Goal: Feedback & Contribution: Submit feedback/report problem

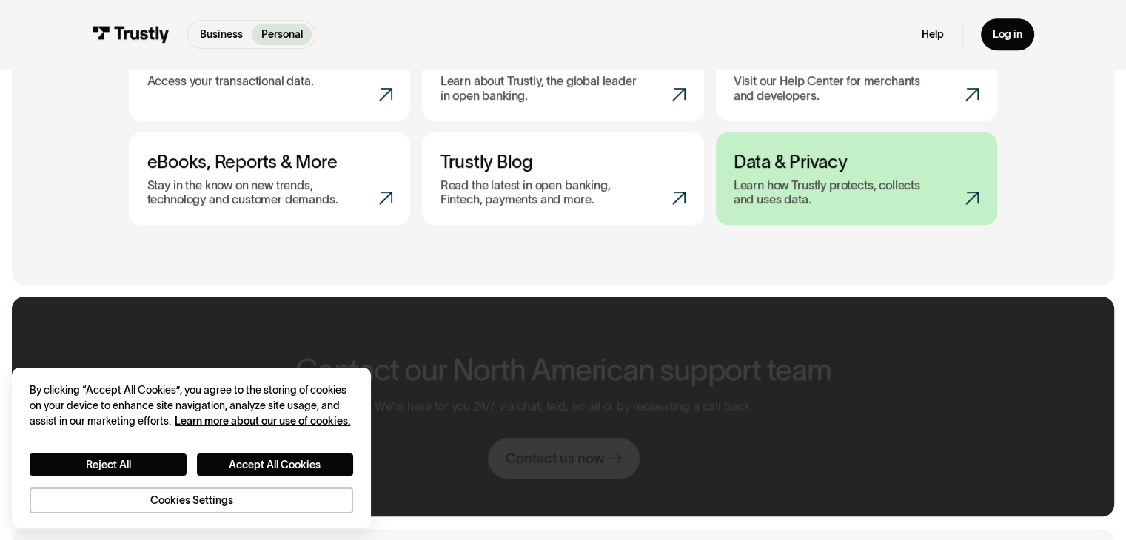
scroll to position [740, 0]
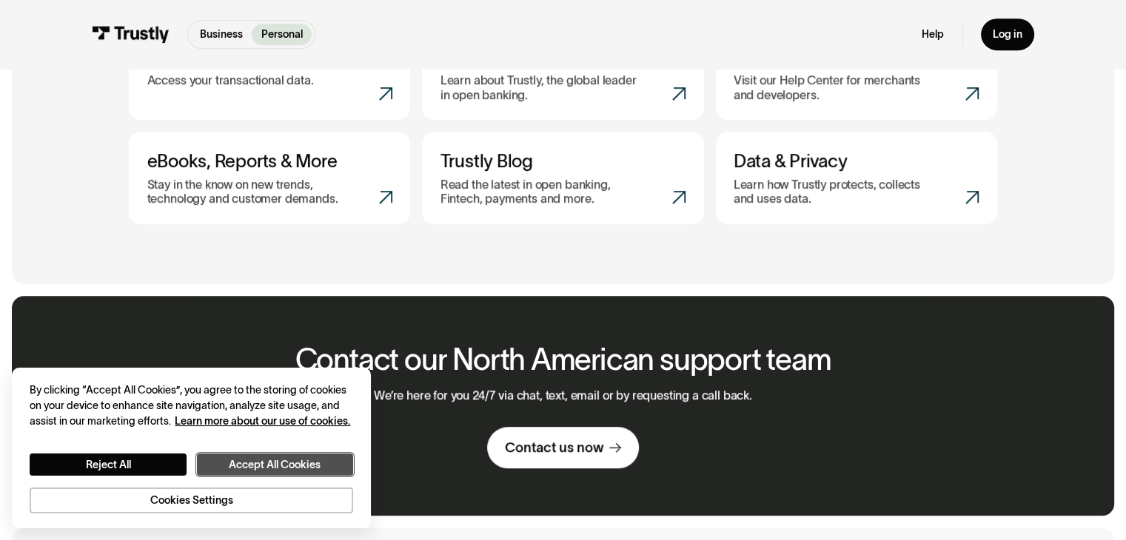
click at [249, 466] on button "Accept All Cookies" at bounding box center [275, 465] width 156 height 22
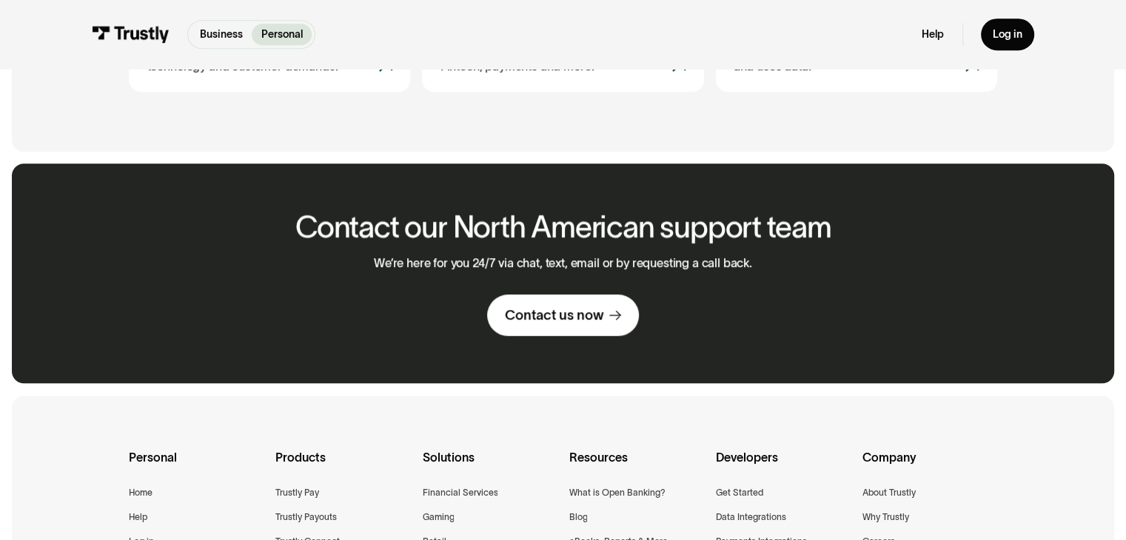
scroll to position [832, 0]
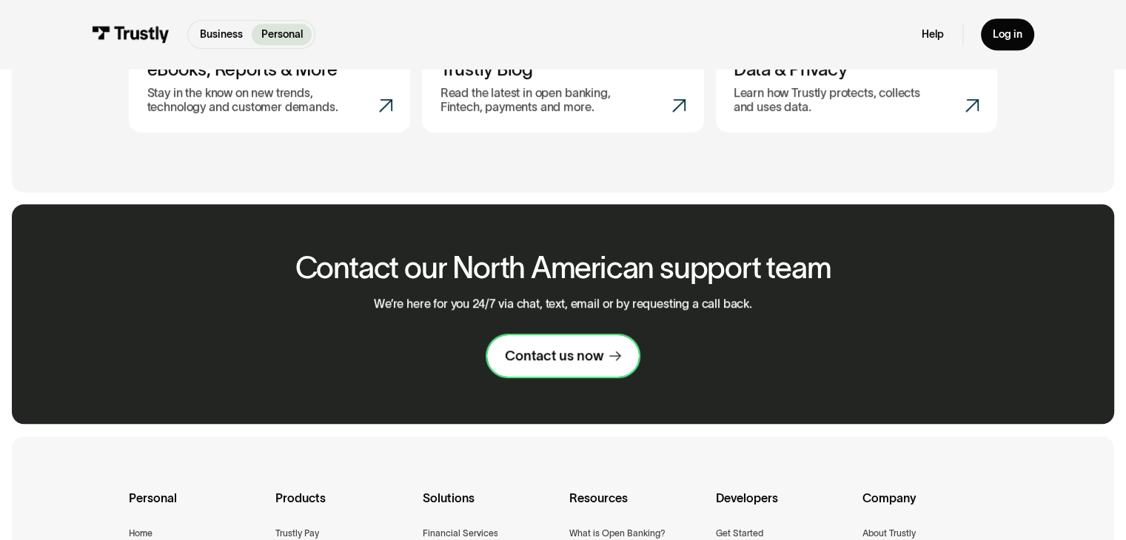
click at [608, 369] on link "Contact us now" at bounding box center [563, 355] width 152 height 41
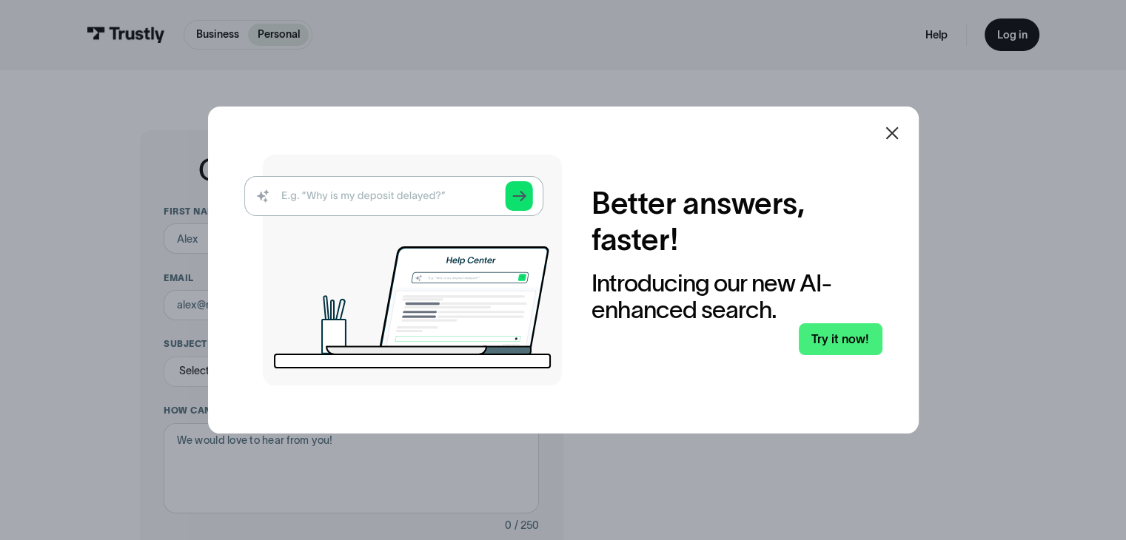
click at [900, 125] on icon at bounding box center [892, 133] width 18 height 18
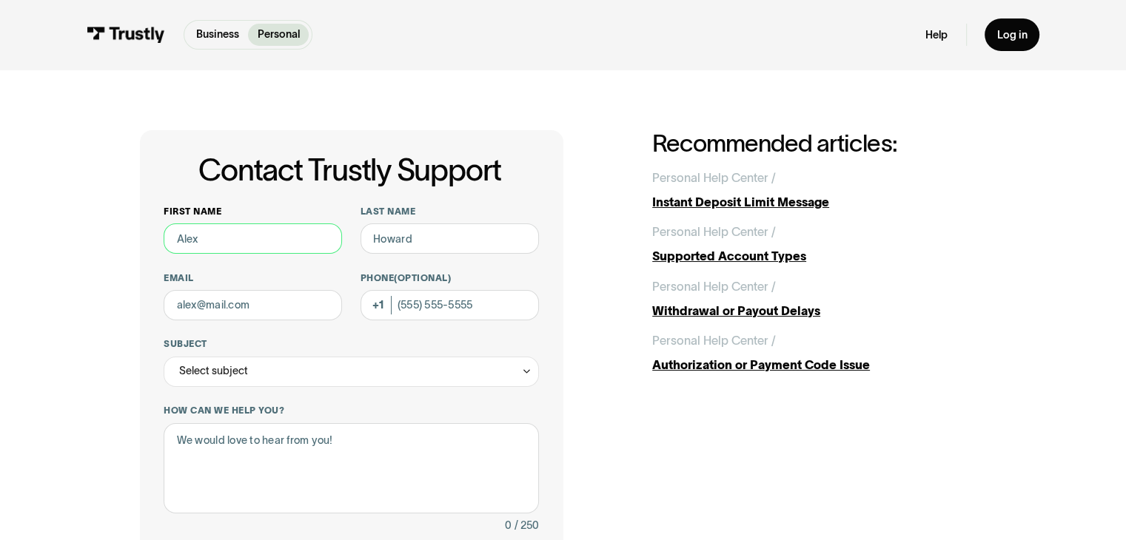
click at [212, 245] on input "First name" at bounding box center [253, 239] width 178 height 30
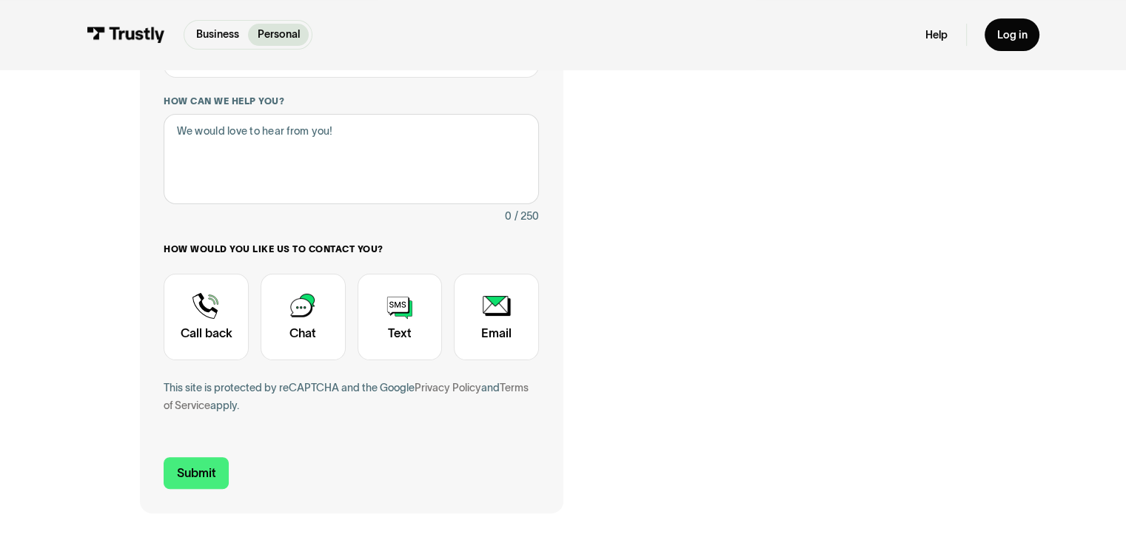
scroll to position [318, 0]
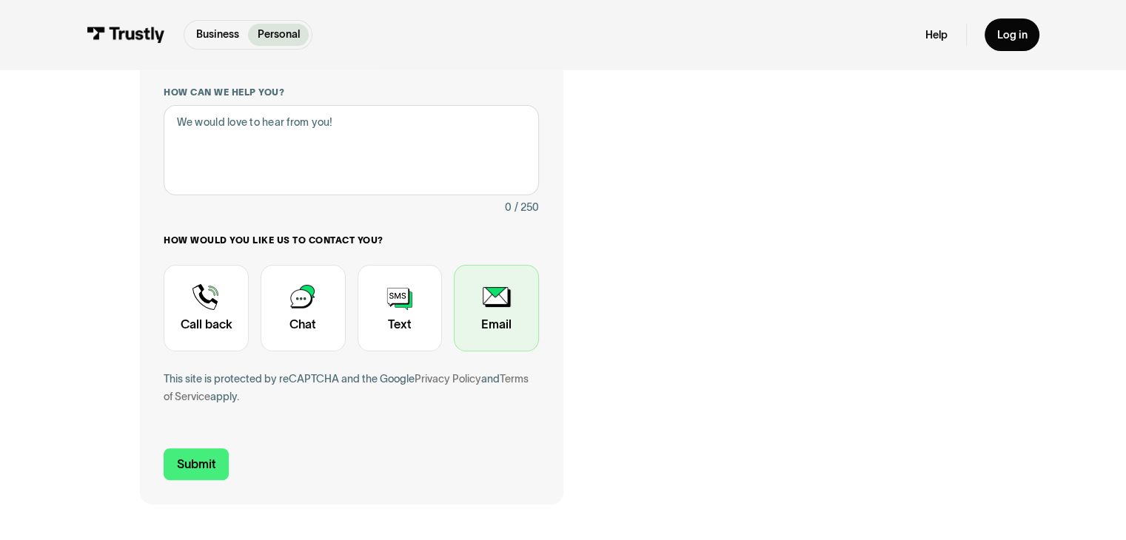
click at [482, 293] on div "Contact Trustly Support" at bounding box center [496, 308] width 85 height 87
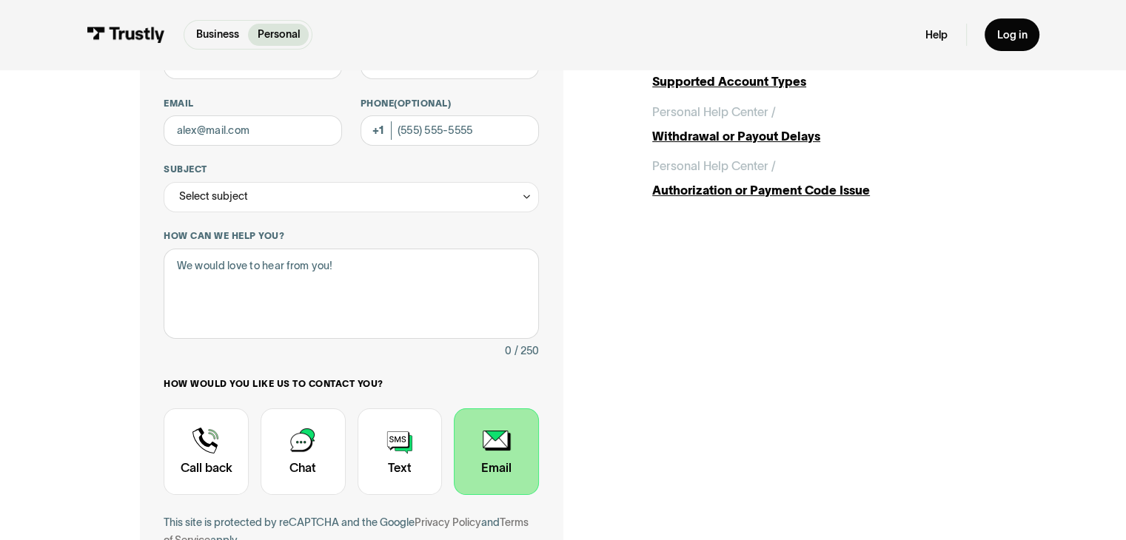
scroll to position [244, 0]
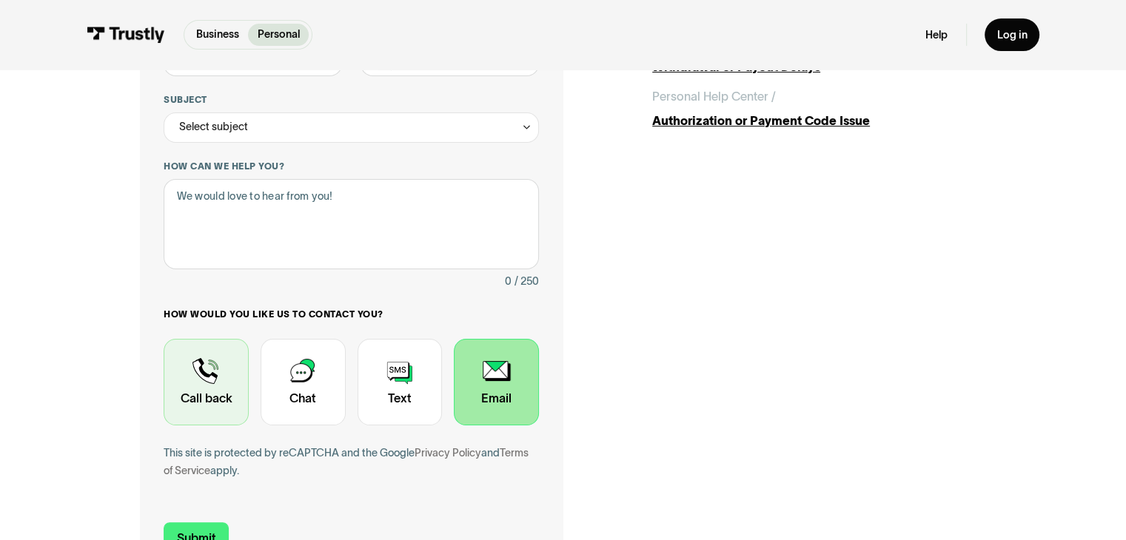
click at [207, 383] on div "Contact Trustly Support" at bounding box center [206, 382] width 85 height 87
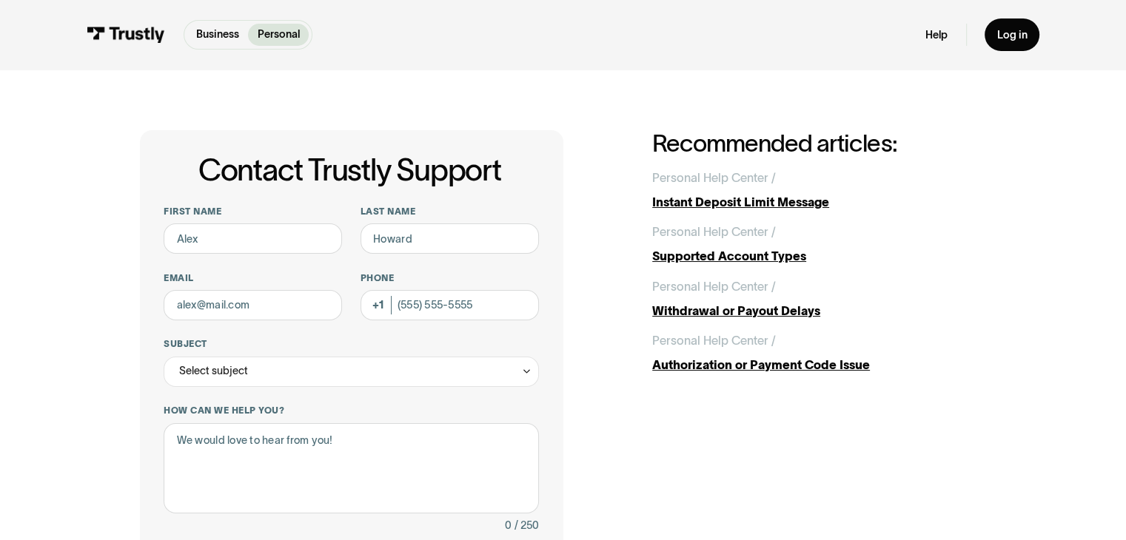
scroll to position [0, 0]
click at [244, 238] on input "First name" at bounding box center [253, 239] width 178 height 30
type input "Nicole"
type input "Hermann"
type input "shebeefierce@gmail.com"
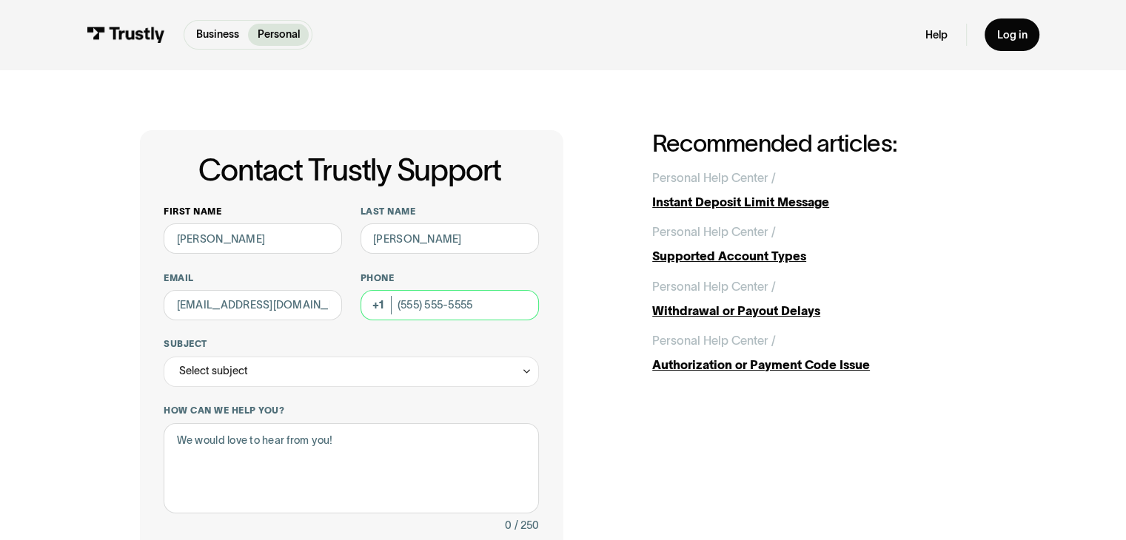
type input "(732) 325-5400"
drag, startPoint x: 243, startPoint y: 243, endPoint x: 132, endPoint y: 211, distance: 115.5
click at [132, 211] on div "Contact Trustly Support First name Nicole Last name Hermann Email shebeefierce@…" at bounding box center [562, 477] width 1065 height 814
type input "Bryan"
drag, startPoint x: 239, startPoint y: 307, endPoint x: 129, endPoint y: 296, distance: 110.9
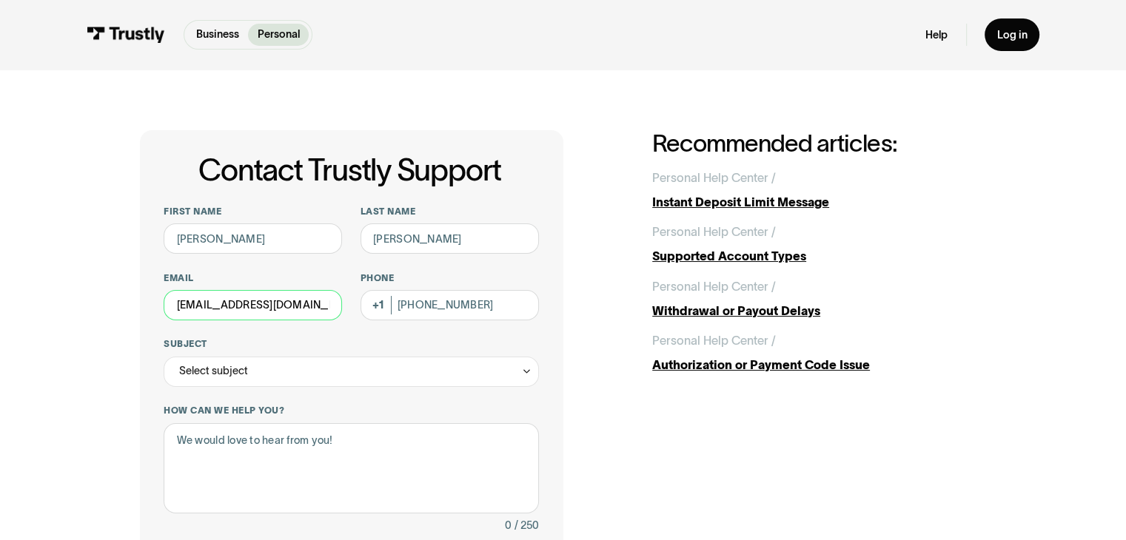
click at [129, 296] on div "Contact Trustly Support First name Bryan Last name Hermann Email shebeefierce@g…" at bounding box center [562, 477] width 1065 height 814
type input "bfireguy11@gmail.com"
click at [524, 371] on icon "Contact Trustly Support" at bounding box center [526, 372] width 11 height 12
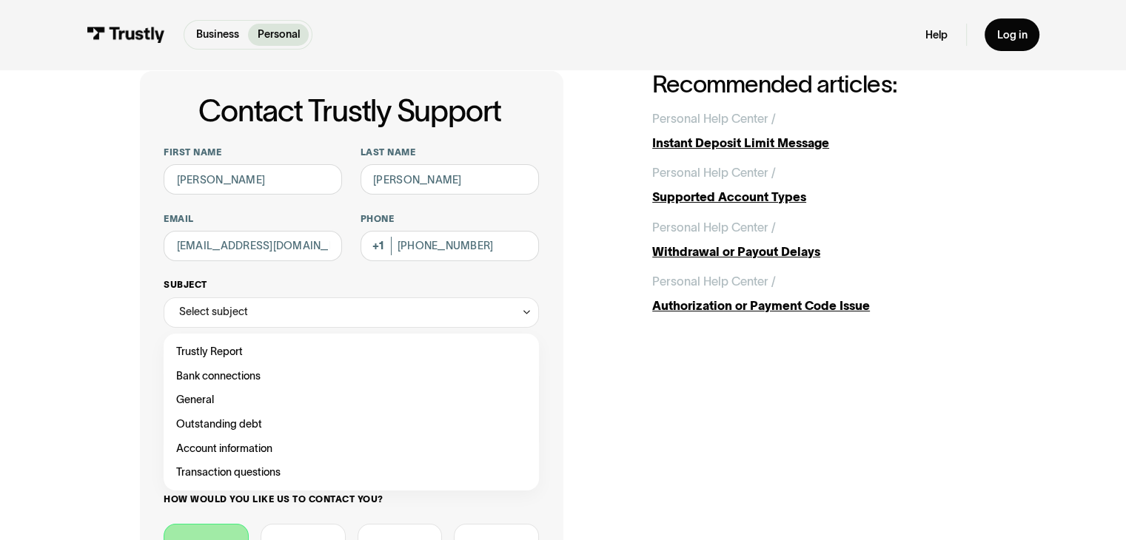
scroll to position [148, 0]
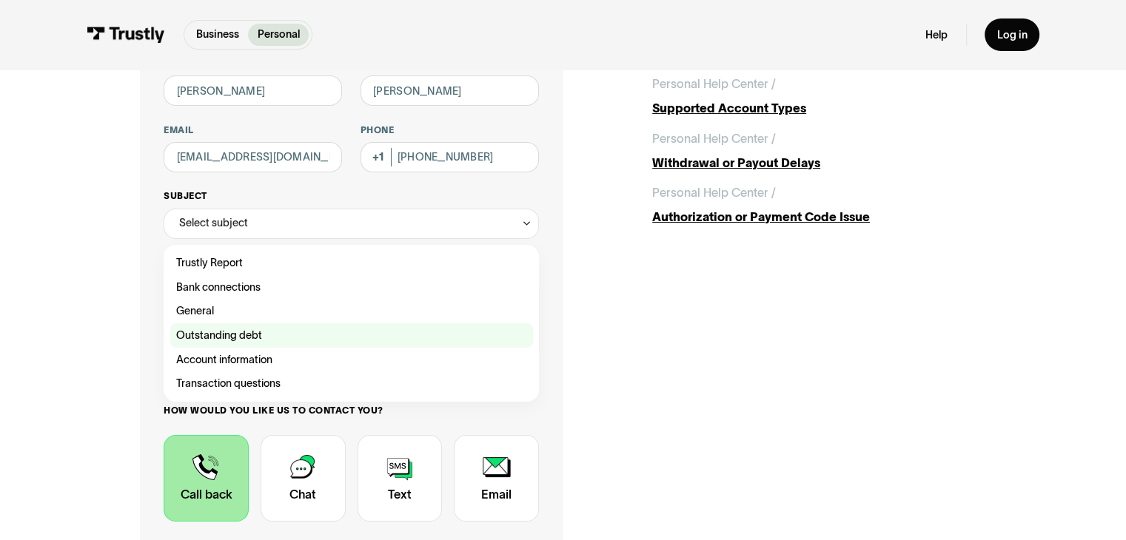
click at [205, 334] on div "Contact Trustly Support" at bounding box center [351, 336] width 363 height 24
type input "**********"
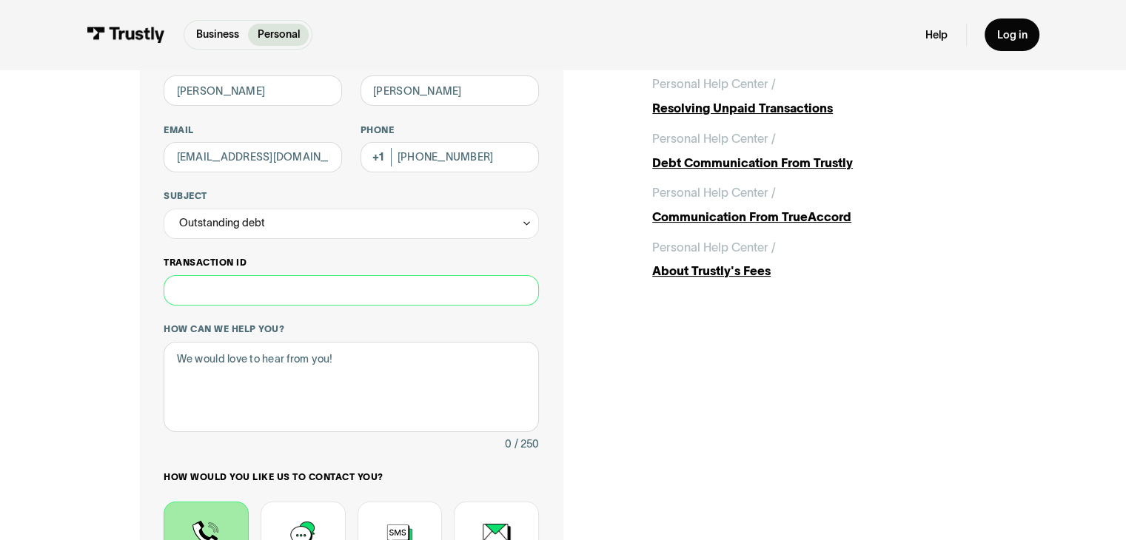
paste input "**********"
type input "**********"
click at [372, 372] on textarea "How can we help you?" at bounding box center [351, 387] width 375 height 91
click at [308, 386] on textarea "How can we help you?" at bounding box center [351, 387] width 375 height 91
click at [303, 386] on textarea "How can we help you?" at bounding box center [351, 387] width 375 height 91
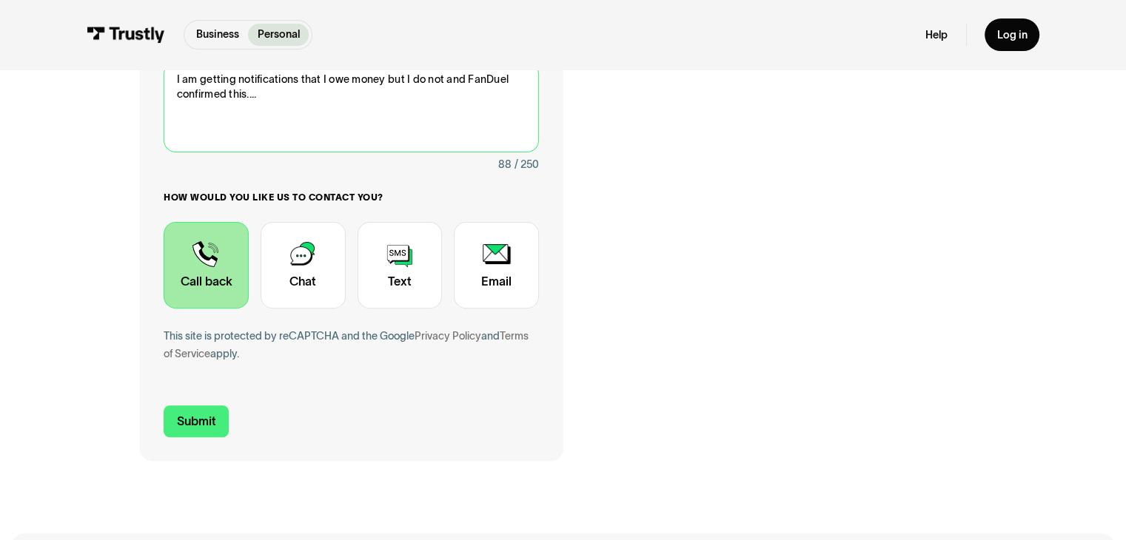
scroll to position [444, 0]
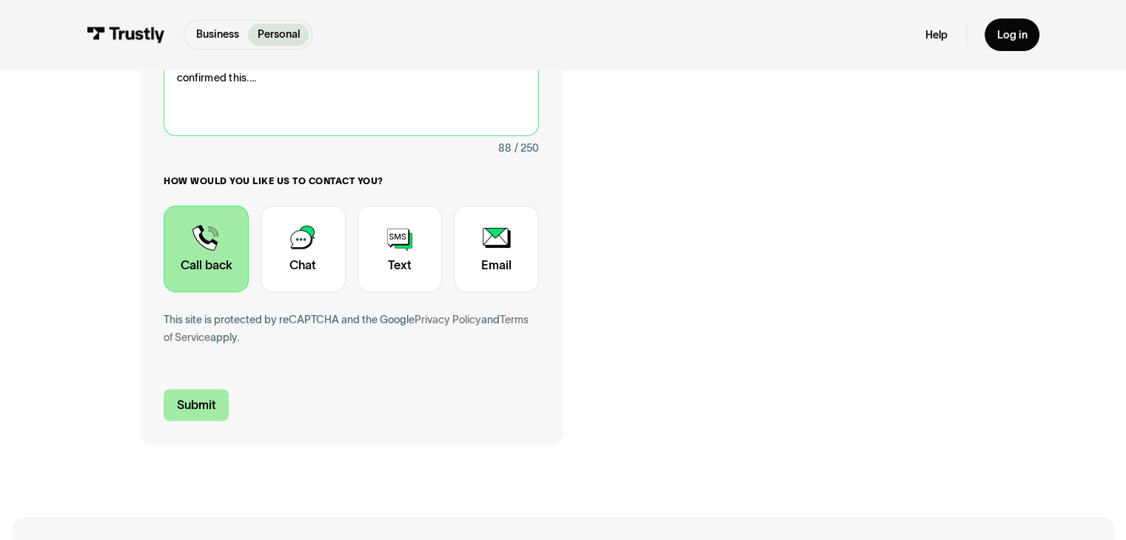
type textarea "I am getting notifications that I owe money but I do not and FanDuel confirmed …"
click at [199, 402] on input "Submit" at bounding box center [196, 405] width 65 height 32
type input "+17323255400"
